Goal: Task Accomplishment & Management: Manage account settings

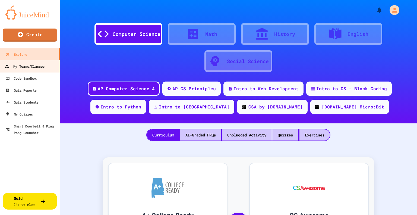
click at [28, 68] on div "My Teams/Classes" at bounding box center [25, 66] width 40 height 7
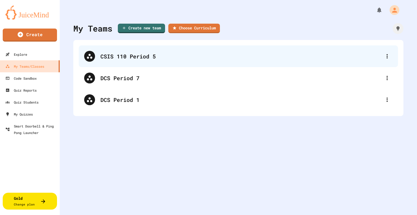
click at [132, 59] on div "CSIS 110 Period 5" at bounding box center [242, 56] width 282 height 8
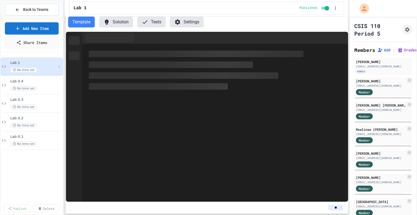
click at [32, 65] on div "Lab 1 No time set" at bounding box center [33, 67] width 46 height 12
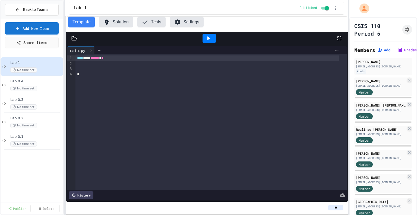
click at [187, 24] on button "Settings" at bounding box center [187, 22] width 34 height 11
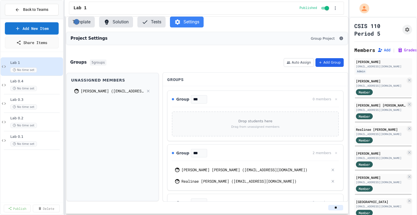
click at [330, 67] on button "Add Group" at bounding box center [330, 62] width 28 height 9
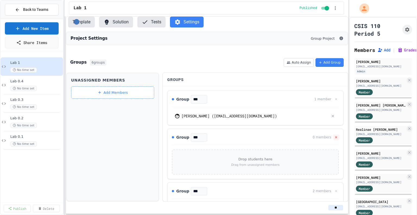
click at [335, 139] on icon at bounding box center [337, 138] width 4 height 4
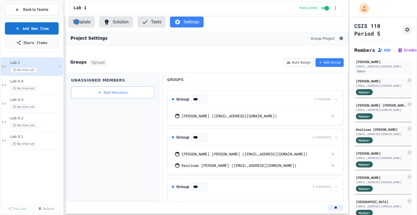
click at [38, 65] on span "Lab 1" at bounding box center [33, 63] width 46 height 5
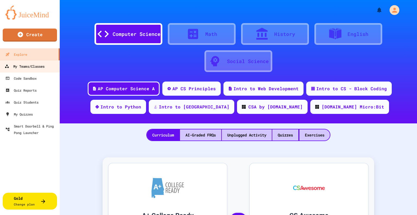
click at [32, 67] on div "My Teams/Classes" at bounding box center [25, 66] width 40 height 7
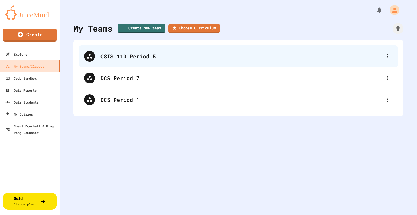
click at [115, 54] on div "CSIS 110 Period 5" at bounding box center [242, 56] width 282 height 8
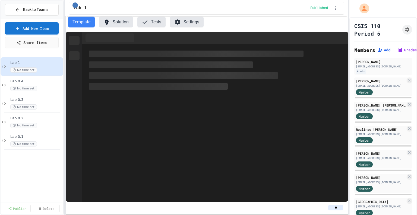
click at [44, 64] on span "Lab 1" at bounding box center [36, 63] width 52 height 5
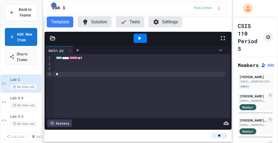
click at [72, 92] on div "**** *** ****** *" at bounding box center [142, 86] width 176 height 64
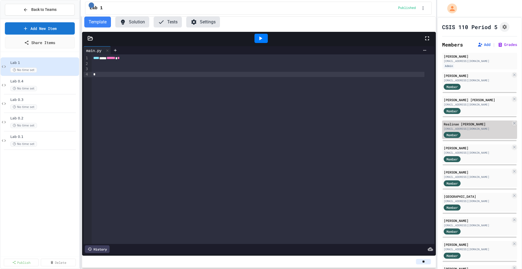
click at [417, 131] on div "[EMAIL_ADDRESS][DOMAIN_NAME]" at bounding box center [477, 129] width 67 height 4
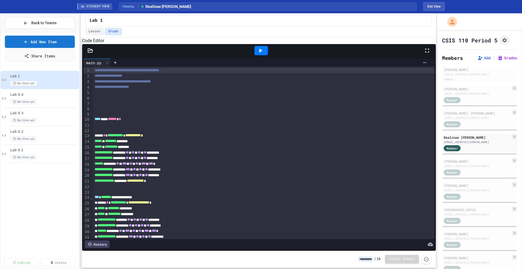
click at [95, 121] on span "****" at bounding box center [98, 119] width 6 height 4
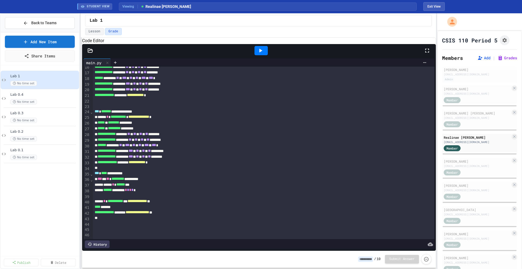
scroll to position [69, 0]
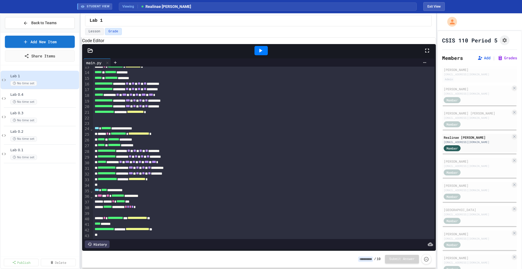
click at [88, 53] on icon at bounding box center [90, 50] width 5 height 5
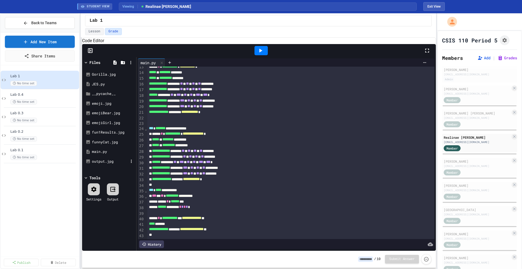
click at [104, 164] on div "output.jpg" at bounding box center [110, 161] width 36 height 5
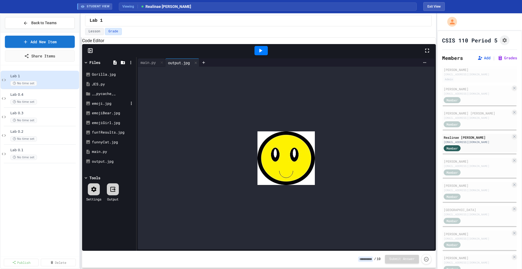
click at [102, 106] on div "emoji.jpg" at bounding box center [110, 103] width 36 height 5
click at [105, 164] on div "output.jpg" at bounding box center [110, 161] width 36 height 5
click at [108, 145] on div "funnyCat.jpg" at bounding box center [110, 141] width 36 height 5
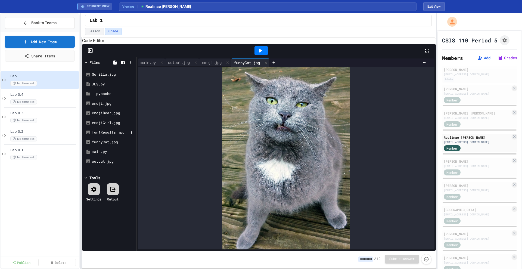
click at [108, 135] on div "fun1Results.jpg" at bounding box center [110, 132] width 36 height 5
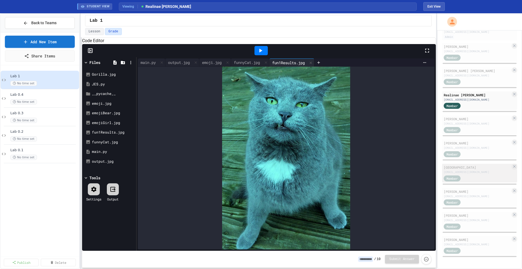
scroll to position [48, 0]
click at [417, 151] on div "Member" at bounding box center [457, 153] width 27 height 7
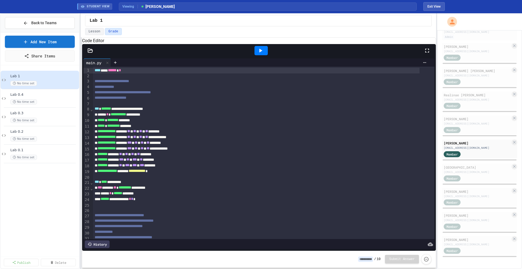
click at [89, 53] on icon at bounding box center [90, 50] width 5 height 5
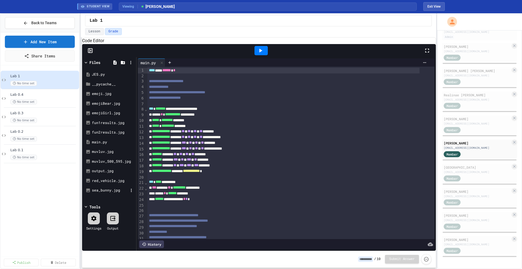
click at [107, 193] on div "sea_bunny.jpg" at bounding box center [110, 190] width 36 height 5
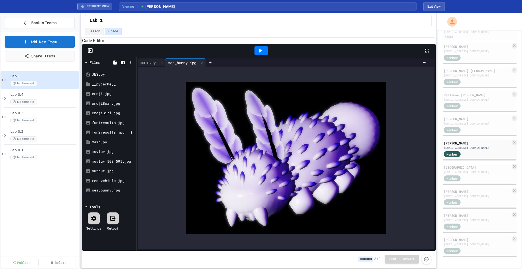
click at [117, 135] on div "fun2results.jpg" at bounding box center [110, 132] width 36 height 5
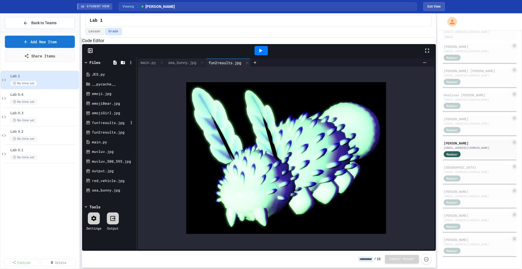
click at [113, 126] on div "fun1results.jpg" at bounding box center [110, 122] width 36 height 5
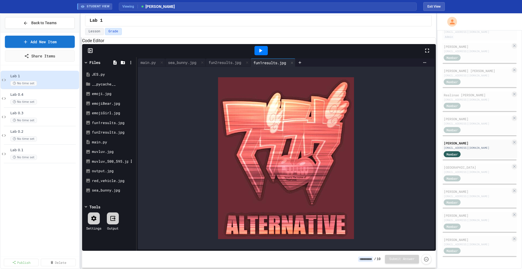
click at [102, 164] on div "muvluv_500_595.jpg" at bounding box center [110, 161] width 36 height 5
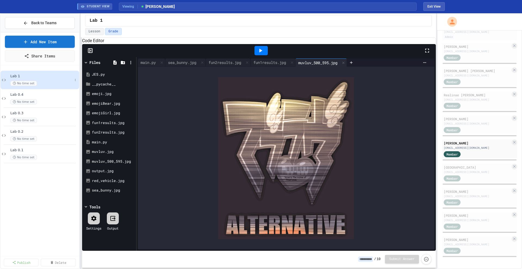
click at [21, 77] on span "Lab 1" at bounding box center [41, 76] width 62 height 5
